Goal: Transaction & Acquisition: Purchase product/service

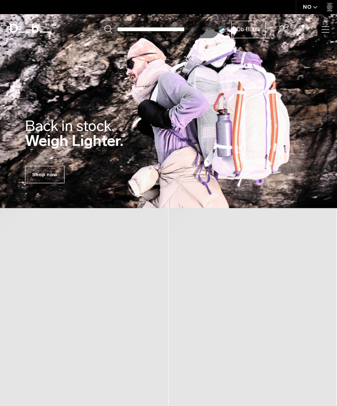
click at [304, 30] on icon at bounding box center [301, 30] width 5 height 6
click at [304, 26] on span at bounding box center [302, 26] width 3 height 3
click at [299, 28] on icon at bounding box center [301, 29] width 7 height 8
click at [301, 27] on span at bounding box center [302, 26] width 3 height 3
click at [324, 34] on icon "button" at bounding box center [325, 30] width 10 height 10
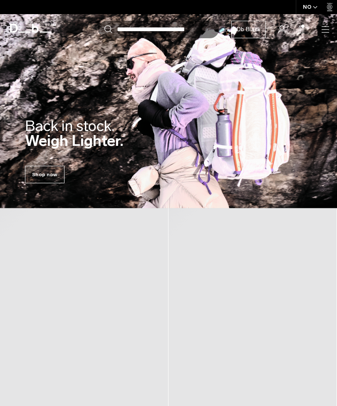
click at [321, 29] on icon "button" at bounding box center [325, 30] width 10 height 10
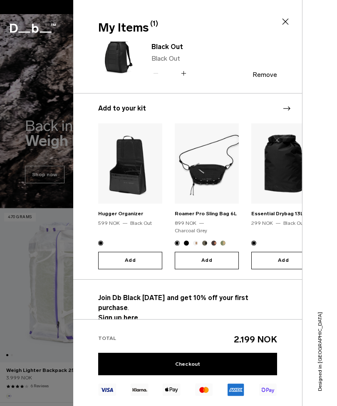
scroll to position [15, 0]
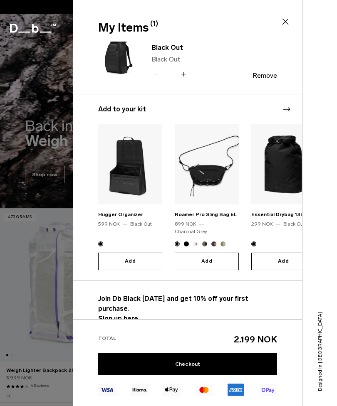
click at [228, 364] on link "Checkout" at bounding box center [187, 364] width 179 height 22
